Goal: Consume media (video, audio): Consume media (video, audio)

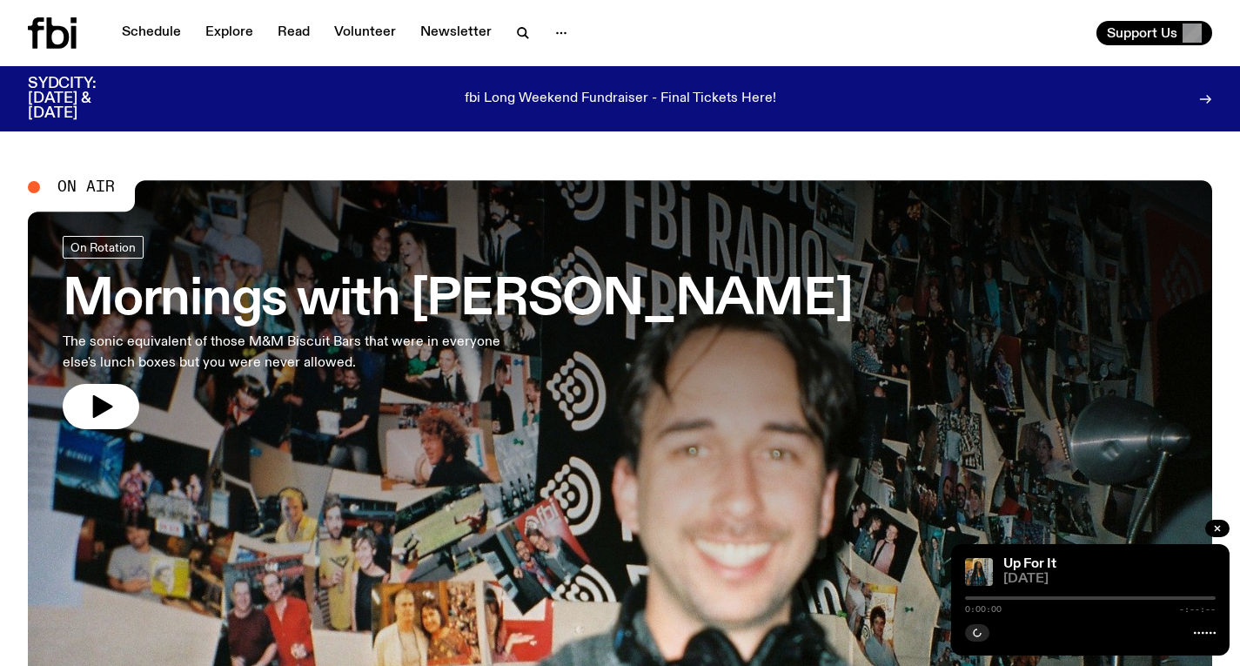
click at [517, 46] on div "Schedule Explore Read Volunteer Newsletter" at bounding box center [321, 32] width 586 height 31
click at [517, 38] on icon "button" at bounding box center [522, 33] width 21 height 21
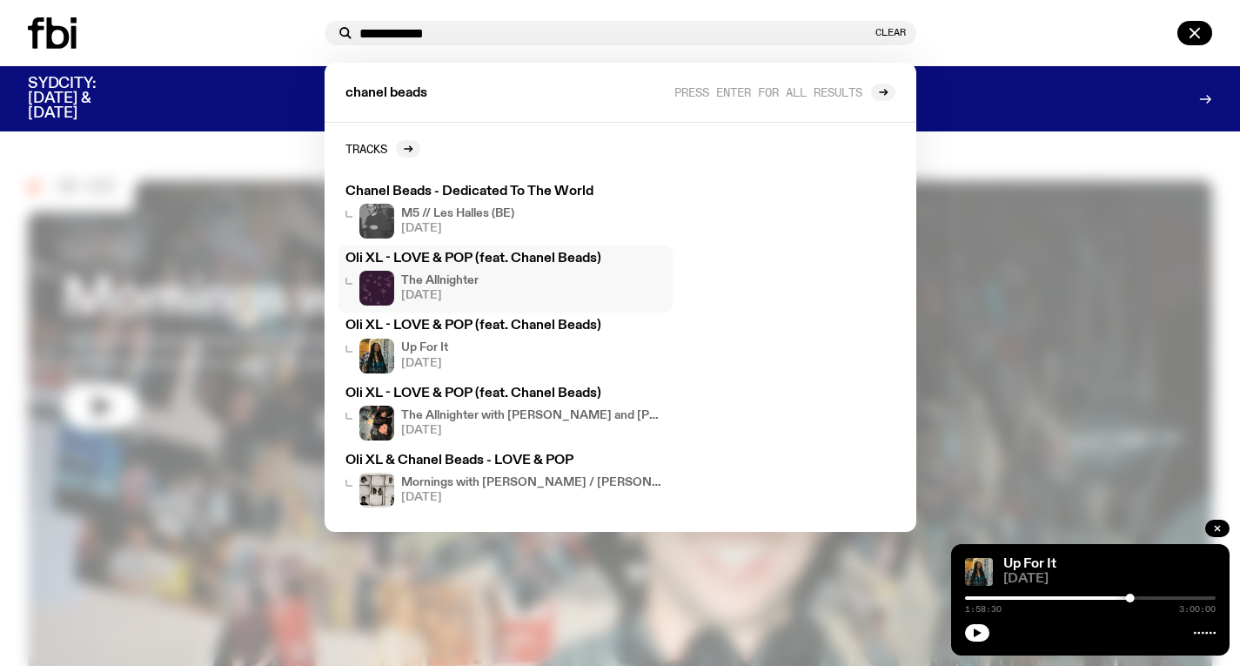
type input "**********"
click at [427, 285] on h4 "The Allnighter" at bounding box center [439, 280] width 77 height 11
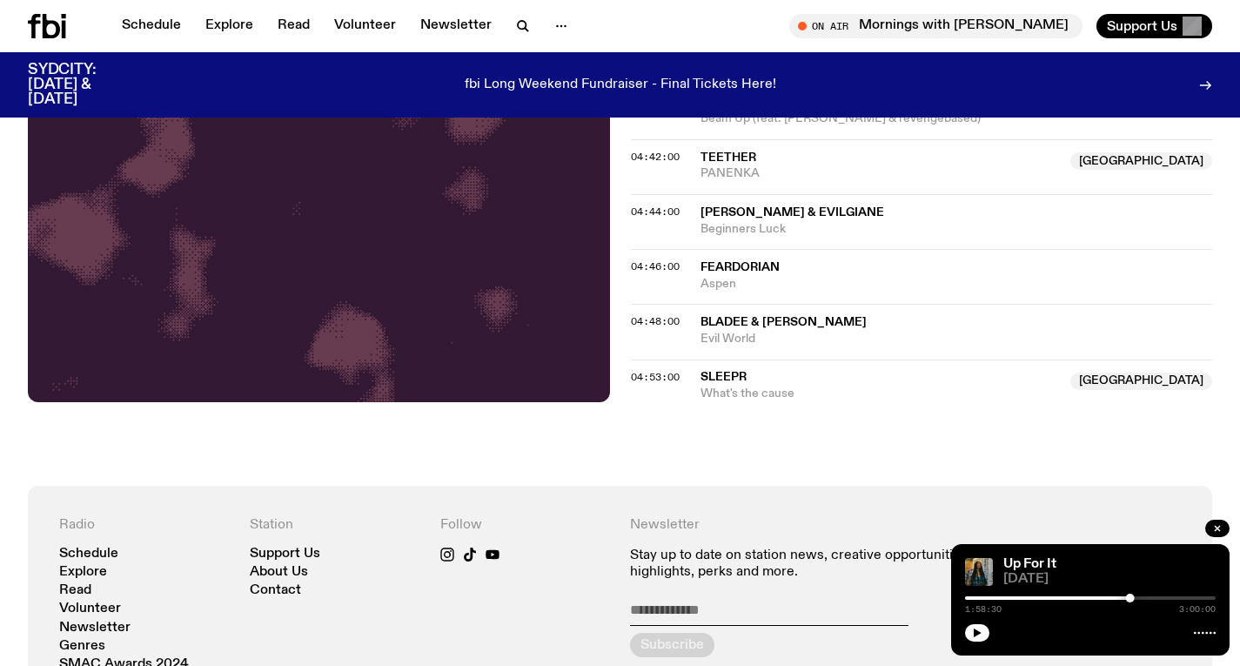
scroll to position [2448, 0]
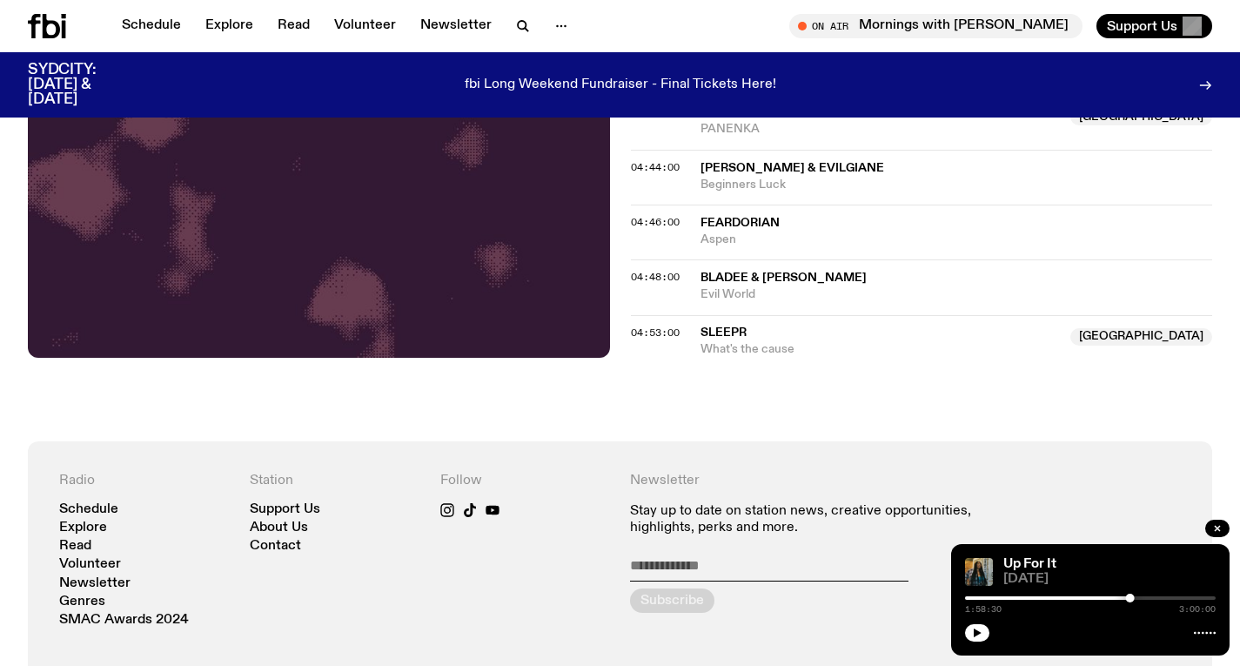
click at [43, 32] on icon at bounding box center [51, 26] width 17 height 24
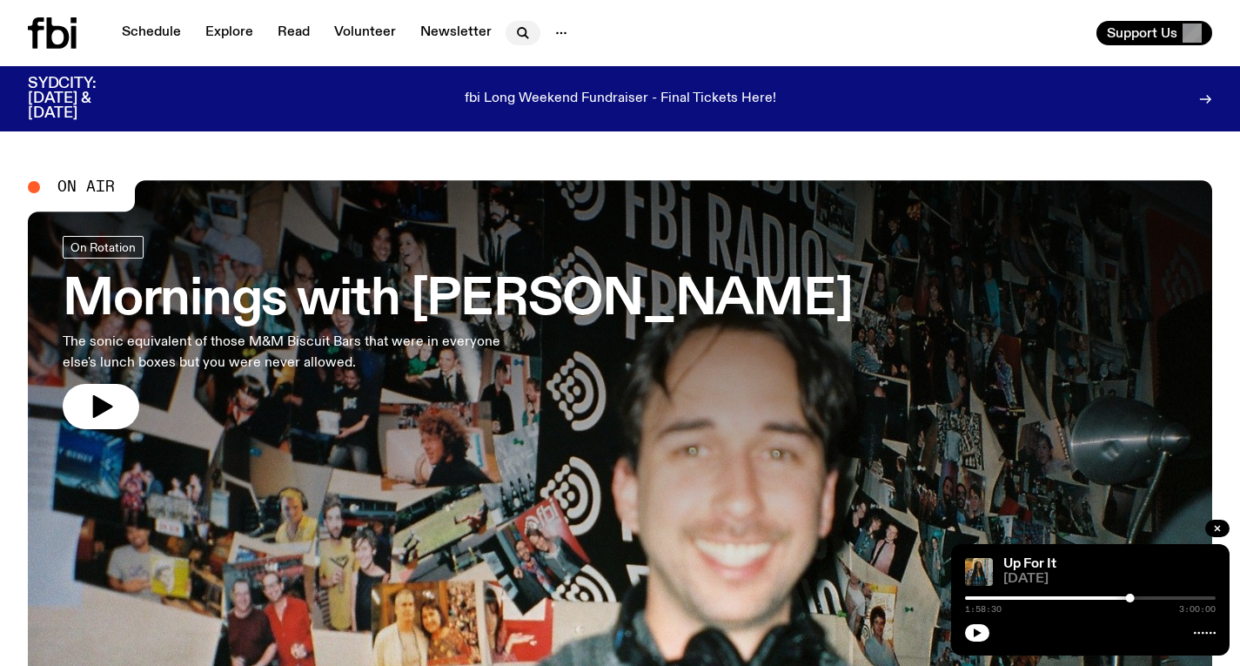
click at [518, 32] on icon "button" at bounding box center [522, 32] width 8 height 8
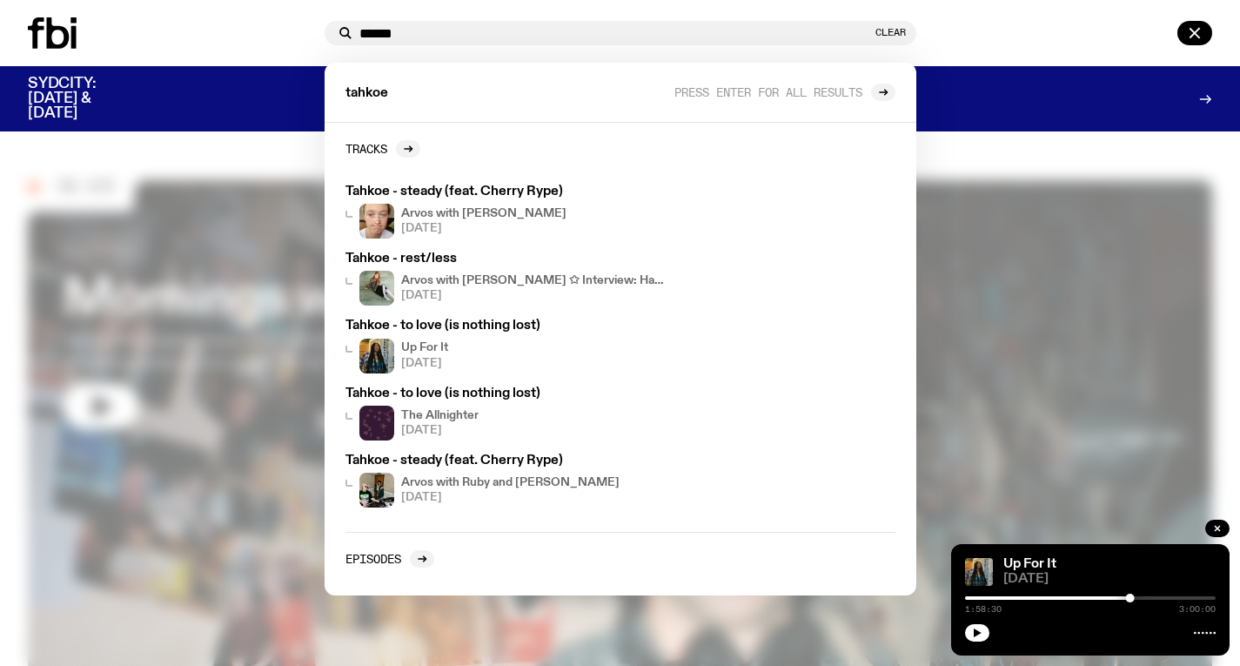
type input "******"
click at [995, 200] on div at bounding box center [620, 333] width 1240 height 666
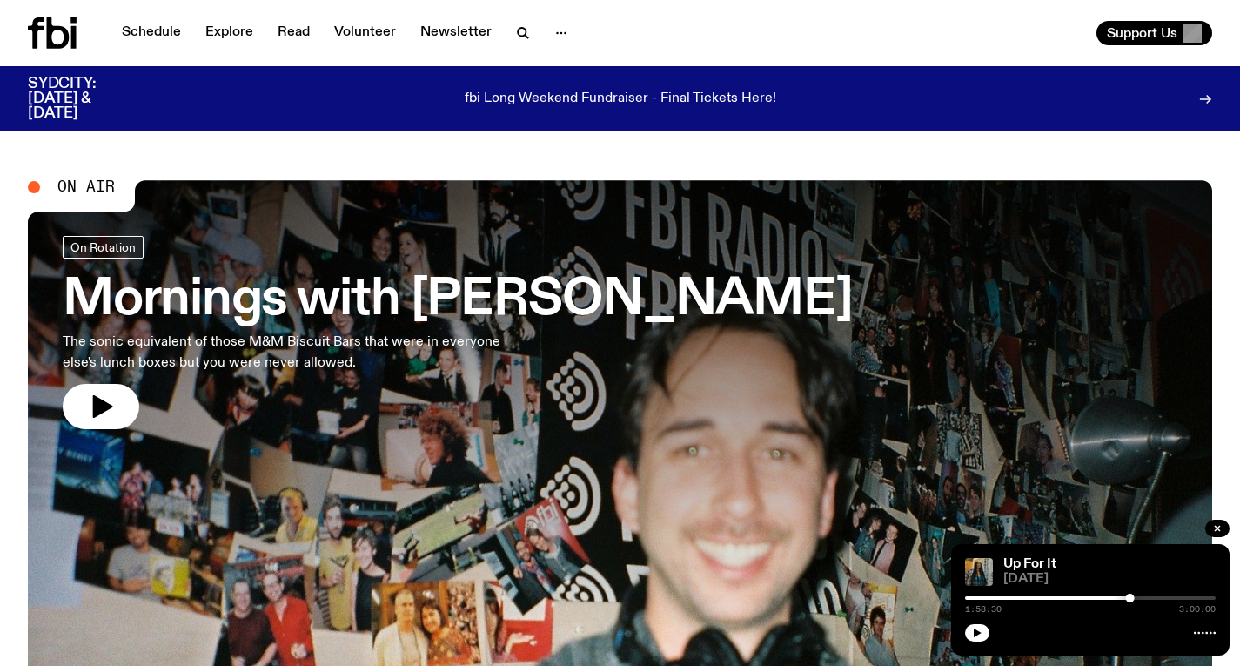
click at [227, 310] on h3 "Mornings with [PERSON_NAME]" at bounding box center [458, 300] width 790 height 49
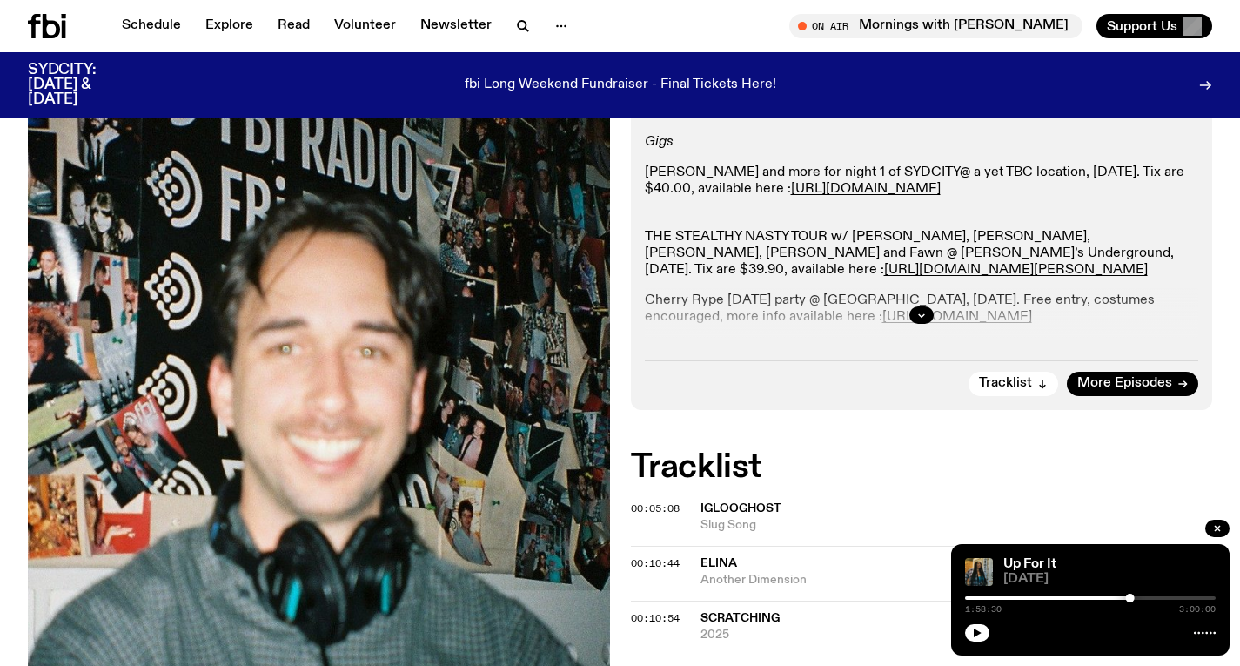
scroll to position [421, 0]
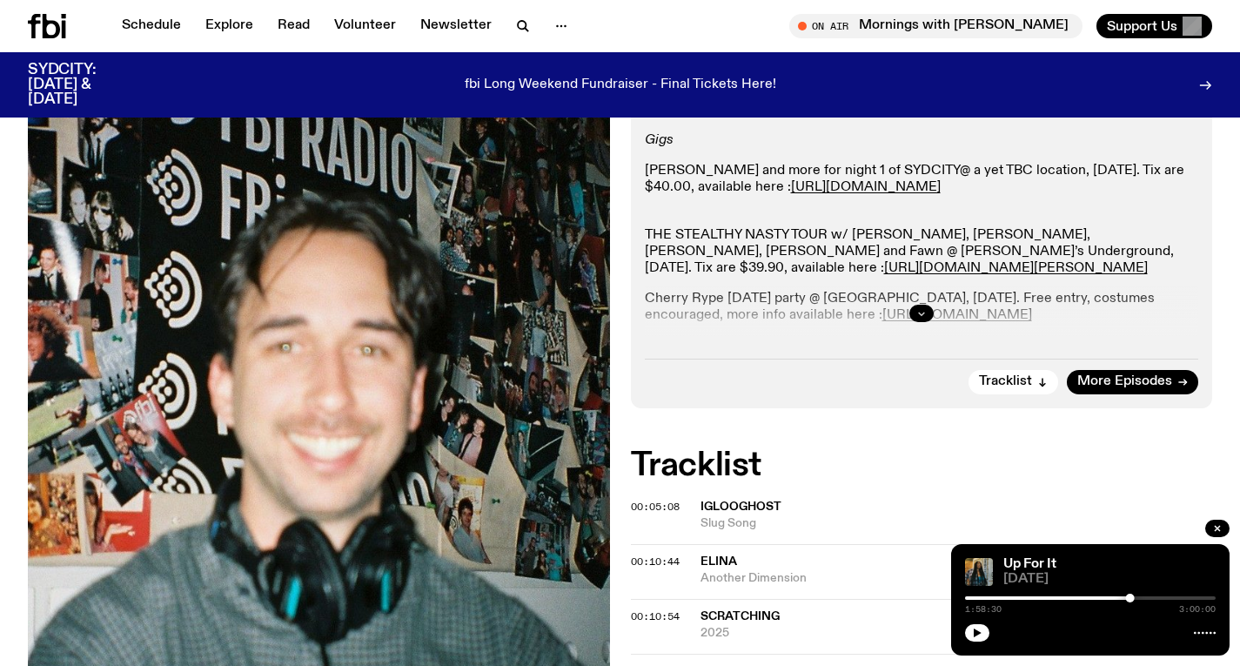
click at [914, 305] on button "button" at bounding box center [921, 313] width 24 height 17
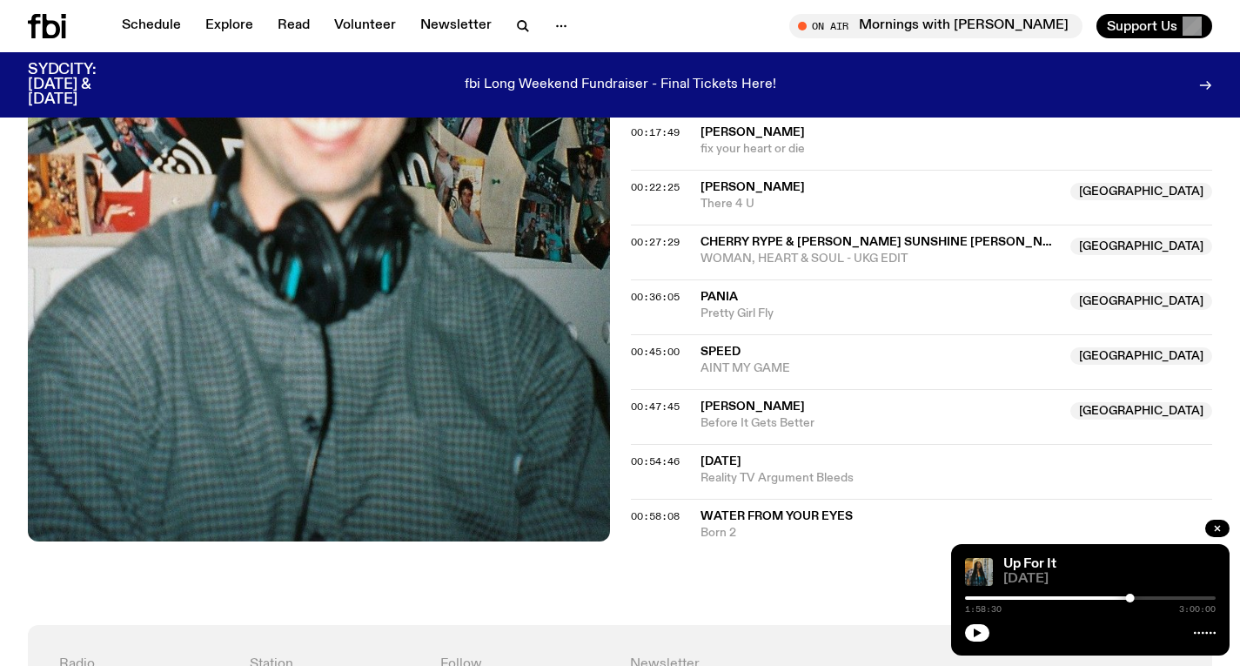
scroll to position [1015, 0]
